Goal: Use online tool/utility: Utilize a website feature to perform a specific function

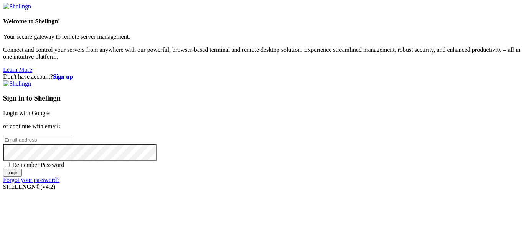
click at [50, 110] on link "Login with Google" at bounding box center [26, 113] width 47 height 7
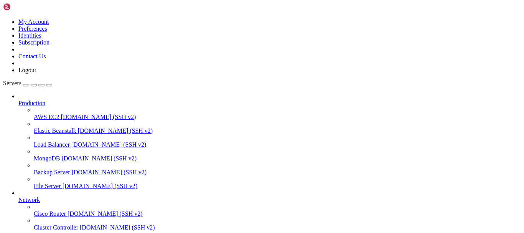
click at [26, 85] on div "button" at bounding box center [26, 85] width 0 height 0
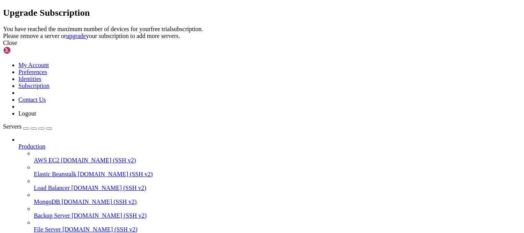
click at [350, 46] on div "Close" at bounding box center [261, 42] width 517 height 7
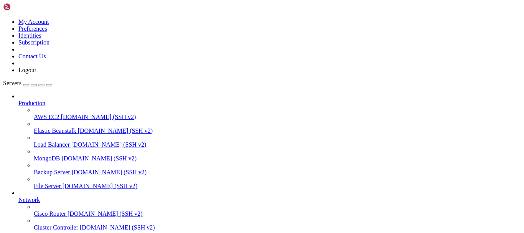
scroll to position [130, 0]
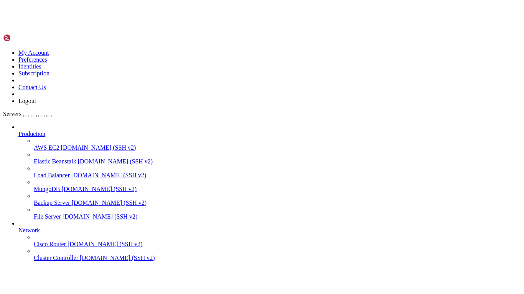
scroll to position [20, 0]
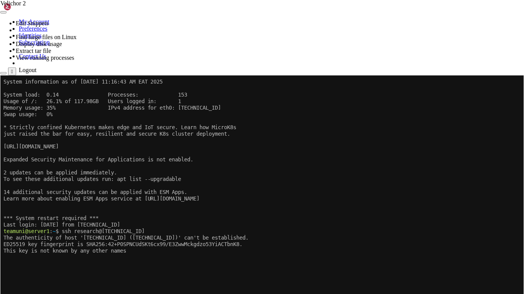
scroll to position [39, 0]
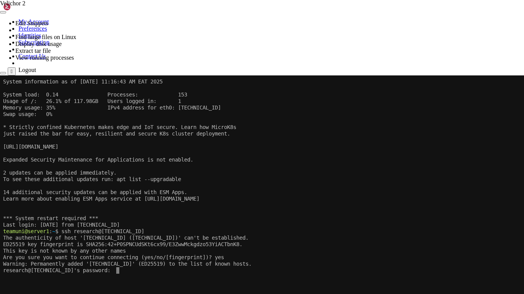
click at [126, 232] on x-row at bounding box center [261, 277] width 517 height 7
drag, startPoint x: 126, startPoint y: 278, endPoint x: 161, endPoint y: 286, distance: 36.0
click at [161, 232] on x-row "research@[TECHNICAL_ID]'s password:" at bounding box center [261, 284] width 517 height 7
click at [150, 232] on x-row at bounding box center [261, 290] width 517 height 7
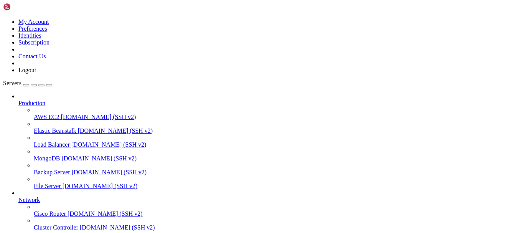
scroll to position [52, 0]
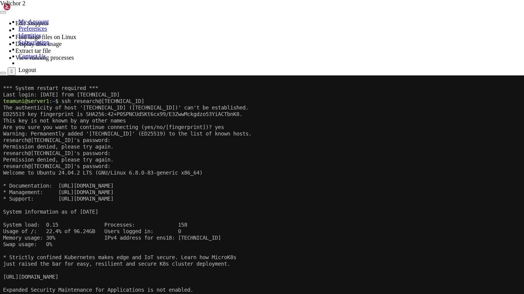
scroll to position [76, 0]
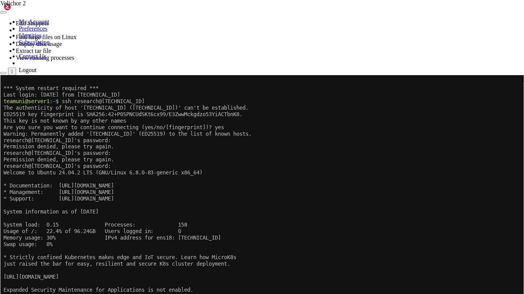
click at [119, 232] on div "*** System restart required *** Last login: [DATE] from [TECHNICAL_ID] teamuni@…" at bounding box center [261, 220] width 517 height 290
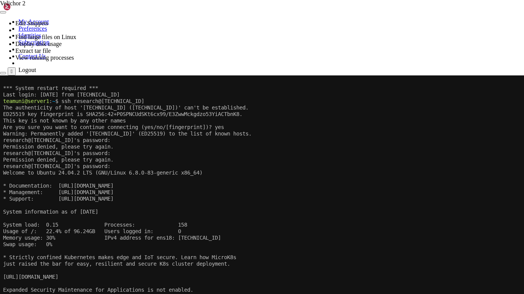
scroll to position [182, 0]
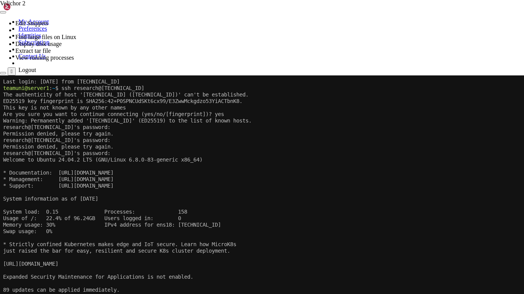
drag, startPoint x: 36, startPoint y: 354, endPoint x: 3, endPoint y: 357, distance: 32.7
drag, startPoint x: 403, startPoint y: 353, endPoint x: 378, endPoint y: 354, distance: 24.5
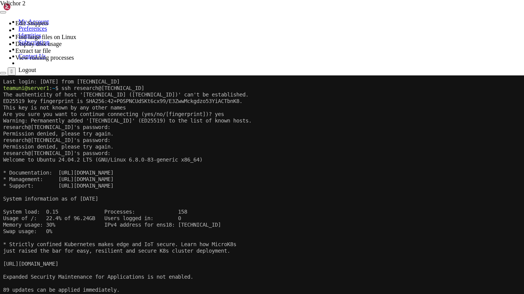
drag, startPoint x: 266, startPoint y: 356, endPoint x: 255, endPoint y: 355, distance: 11.6
drag, startPoint x: 267, startPoint y: 355, endPoint x: 256, endPoint y: 354, distance: 11.5
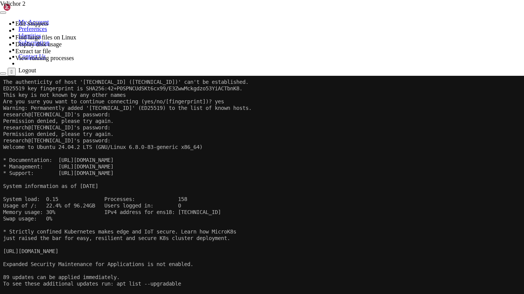
scroll to position [195, 0]
click at [171, 232] on div "The authenticity of host '[TECHNICAL_ID] ([TECHNICAL_ID])' can't be established…" at bounding box center [261, 221] width 517 height 290
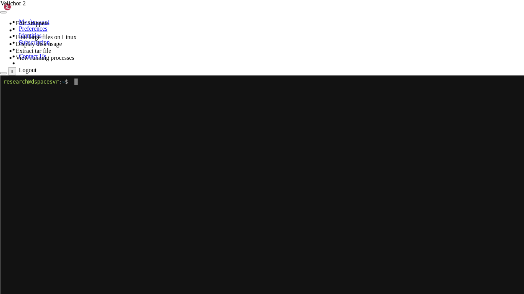
scroll to position [0, 0]
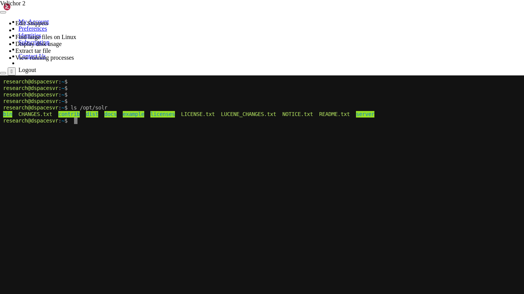
click at [223, 163] on x-row at bounding box center [261, 160] width 517 height 7
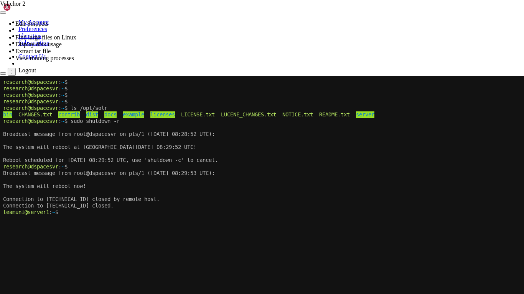
scroll to position [76, 0]
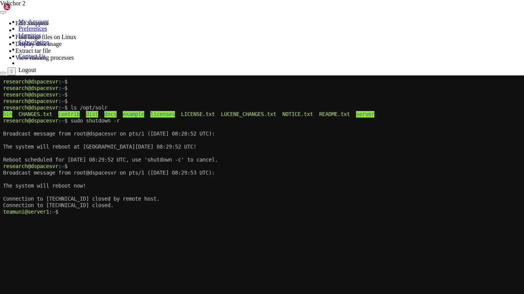
click at [3, 76] on div at bounding box center [1, 76] width 3 height 0
click at [79, 216] on x-row at bounding box center [261, 218] width 517 height 7
click at [79, 216] on x-row "[sudo] password for teamuni:" at bounding box center [261, 218] width 517 height 7
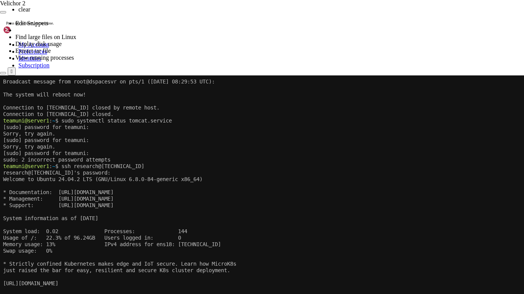
scroll to position [0, 0]
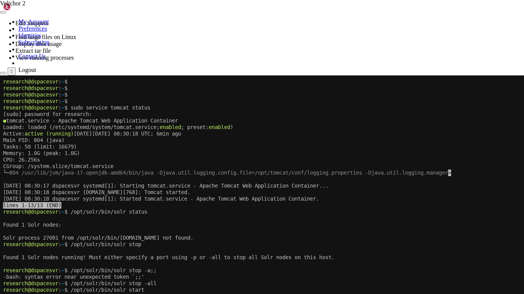
drag, startPoint x: 188, startPoint y: 324, endPoint x: 199, endPoint y: 323, distance: 11.5
copy x-row "1044"
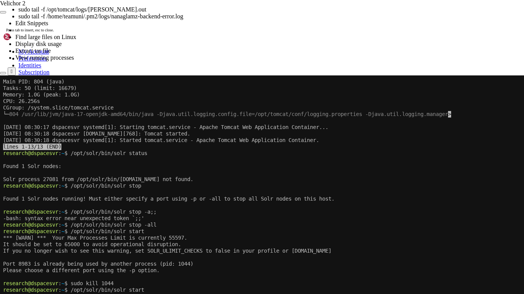
scroll to position [137, 0]
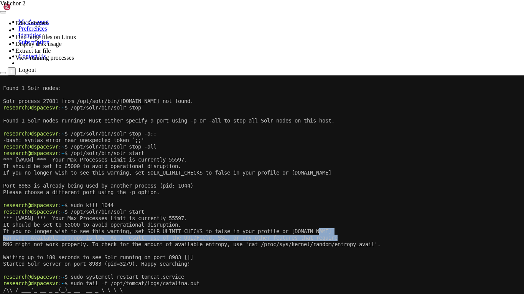
drag, startPoint x: 404, startPoint y: 237, endPoint x: 334, endPoint y: 234, distance: 70.2
click at [334, 232] on div "Found 1 Solr nodes: Solr process 27081 from /opt/solr/bin/[DOMAIN_NAME] not fou…" at bounding box center [261, 221] width 517 height 290
click at [353, 232] on x-row "Warning: Available entropy is low. As a result, use of the UUIDField, SSL, or a…" at bounding box center [261, 238] width 517 height 7
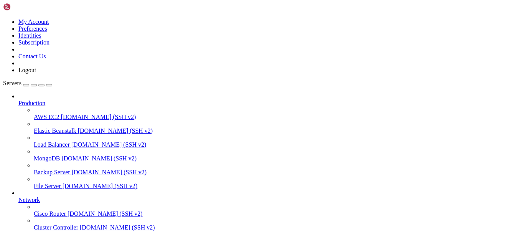
scroll to position [1583, 0]
